Goal: Navigation & Orientation: Find specific page/section

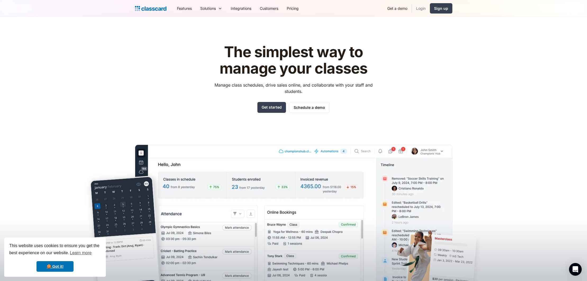
click at [422, 8] on link "Login" at bounding box center [421, 8] width 18 height 12
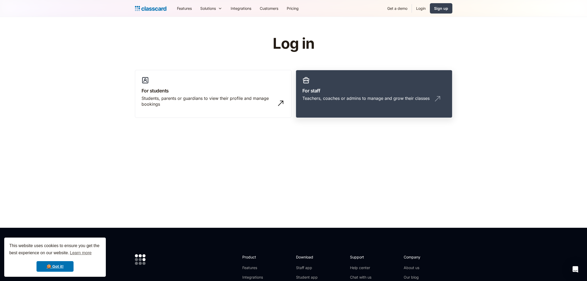
click at [366, 92] on h3 "For staff" at bounding box center [373, 90] width 143 height 7
